Goal: Feedback & Contribution: Leave review/rating

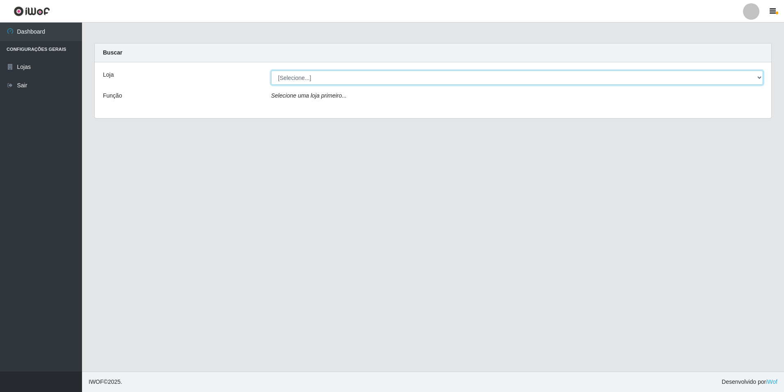
click at [759, 78] on select "[Selecione...] [GEOGRAPHIC_DATA] - [GEOGRAPHIC_DATA]" at bounding box center [517, 77] width 492 height 14
select select "528"
click at [271, 70] on select "[Selecione...] [GEOGRAPHIC_DATA] - [GEOGRAPHIC_DATA]" at bounding box center [517, 77] width 492 height 14
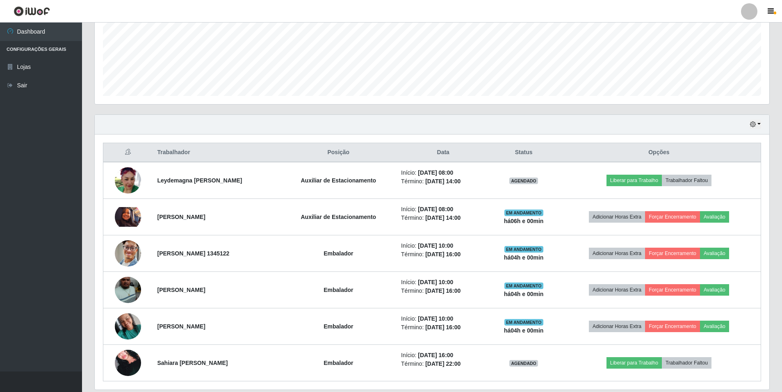
scroll to position [205, 0]
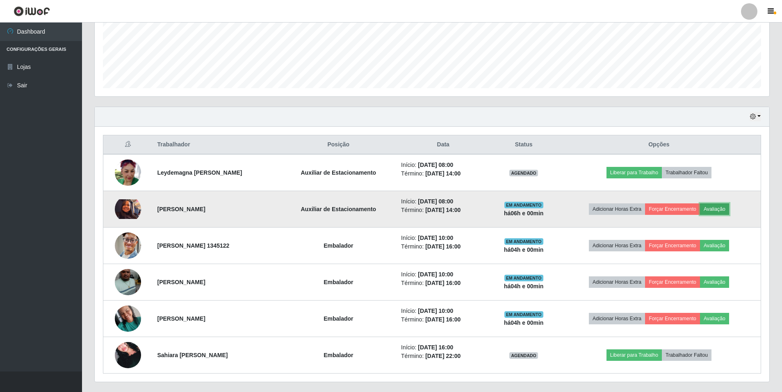
click at [718, 212] on button "Avaliação" at bounding box center [714, 208] width 29 height 11
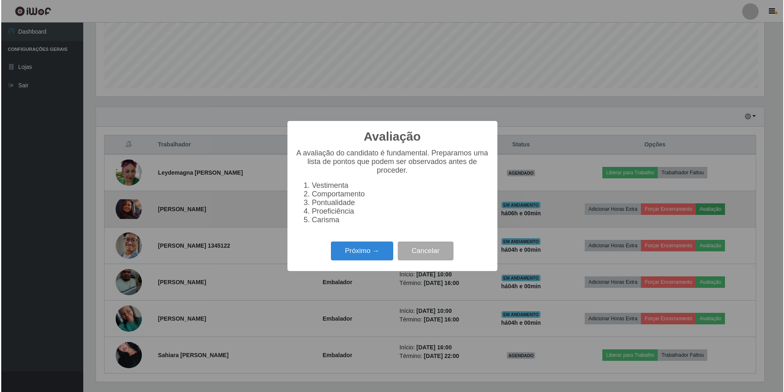
scroll to position [170, 670]
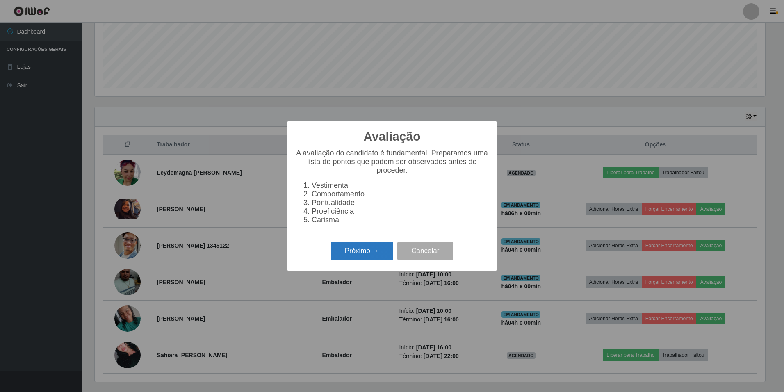
click at [375, 256] on button "Próximo →" at bounding box center [362, 250] width 62 height 19
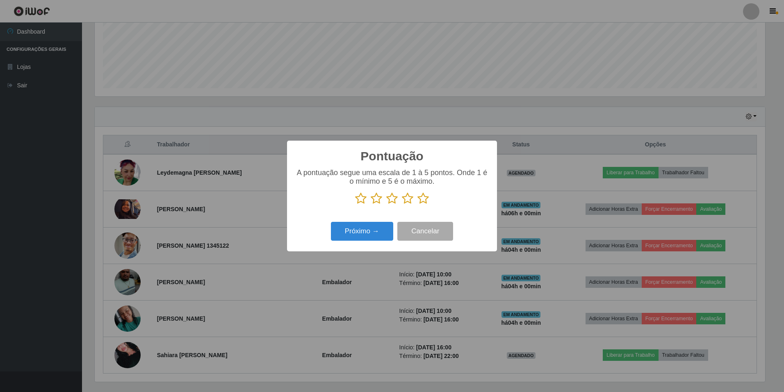
scroll to position [409676, 409175]
click at [425, 200] on icon at bounding box center [422, 198] width 11 height 12
click at [417, 205] on input "radio" at bounding box center [417, 205] width 0 height 0
click at [382, 230] on button "Próximo →" at bounding box center [362, 231] width 62 height 19
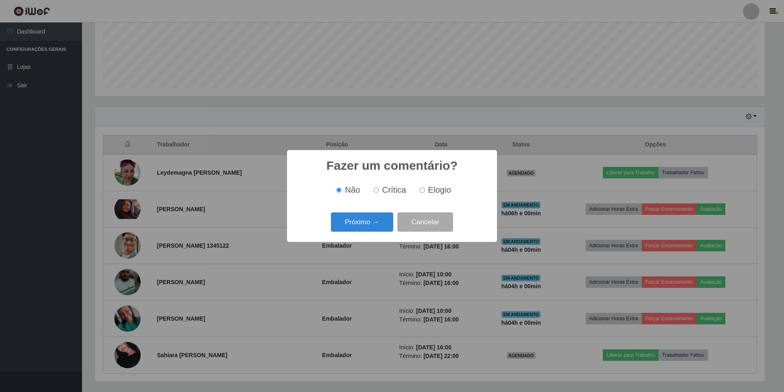
click at [421, 190] on input "Elogio" at bounding box center [421, 189] width 5 height 5
radio input "true"
